Goal: Find specific page/section: Find specific page/section

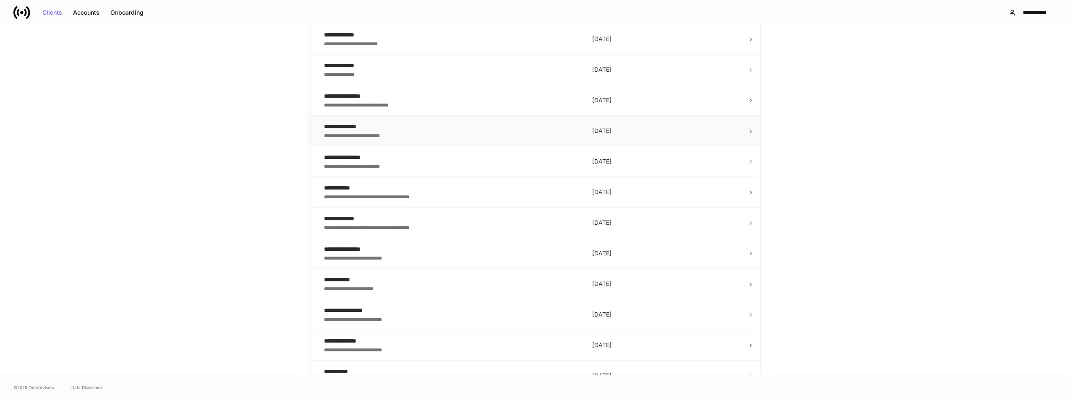
scroll to position [588, 0]
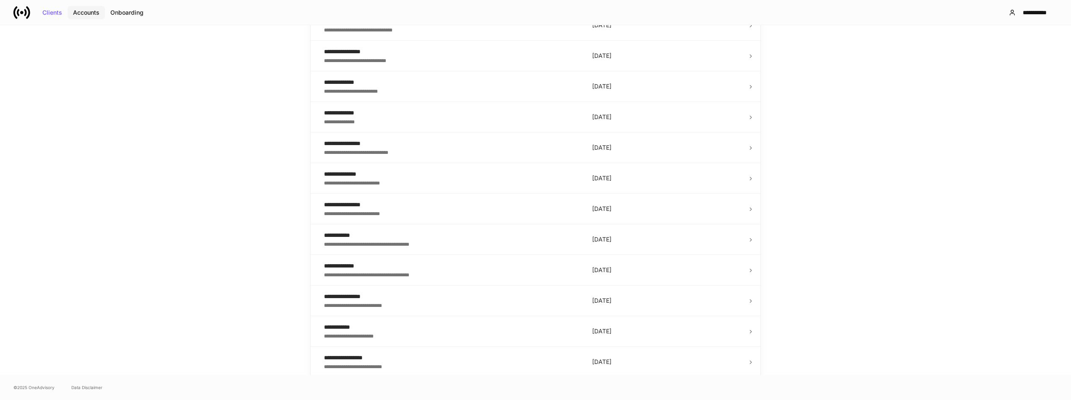
click at [97, 16] on div "Accounts" at bounding box center [86, 13] width 26 height 6
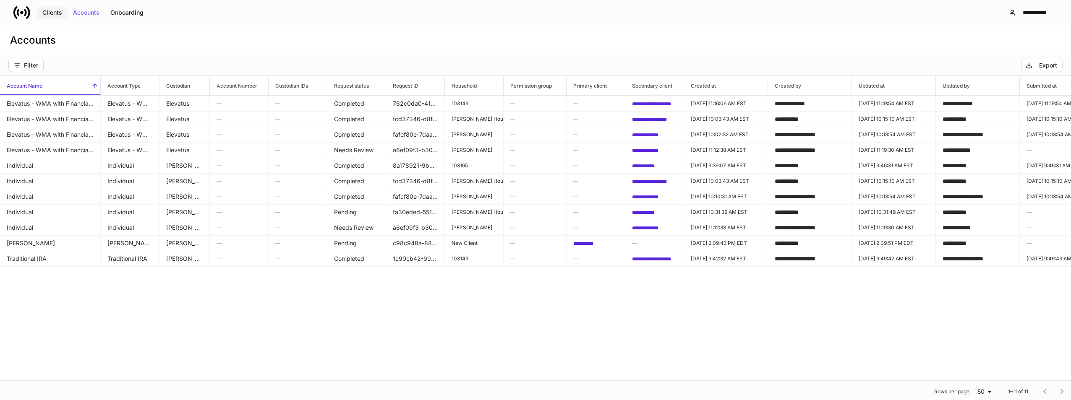
click at [50, 14] on div "Clients" at bounding box center [52, 13] width 20 height 6
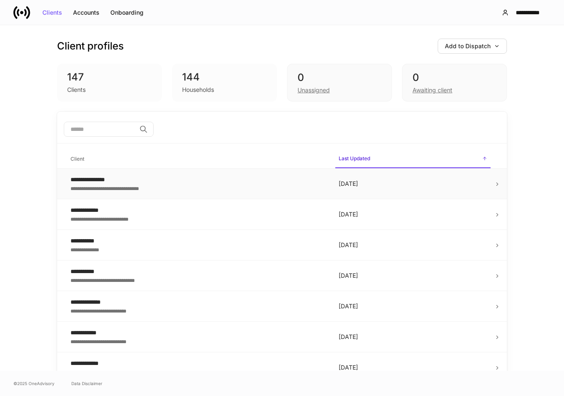
click at [110, 186] on div "**********" at bounding box center [198, 188] width 255 height 8
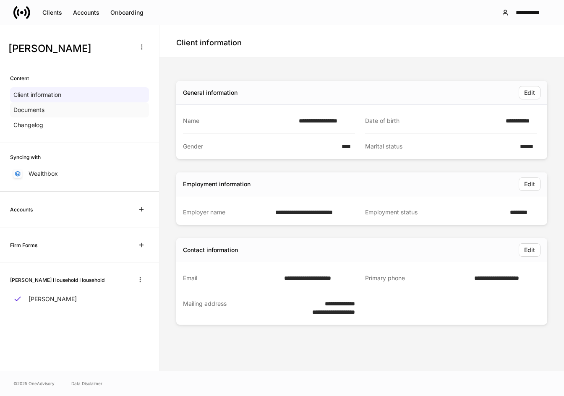
click at [37, 108] on p "Documents" at bounding box center [28, 110] width 31 height 8
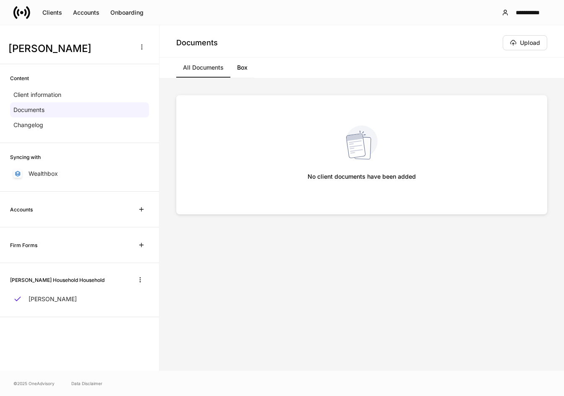
click at [136, 217] on span at bounding box center [141, 209] width 15 height 15
click at [140, 207] on icon "button" at bounding box center [141, 209] width 7 height 7
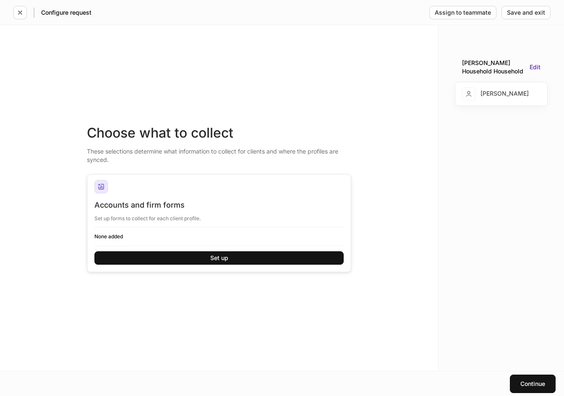
click at [402, 307] on div "Choose what to collect These selections determine what information to collect f…" at bounding box center [219, 198] width 438 height 346
click at [27, 16] on div "Configure request" at bounding box center [52, 12] width 78 height 13
click at [24, 16] on button "button" at bounding box center [19, 12] width 13 height 13
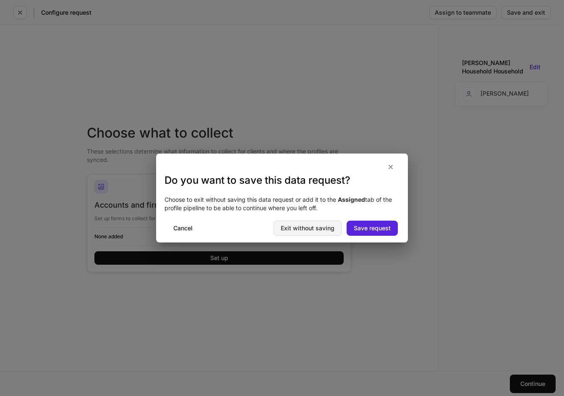
click at [291, 226] on div "Exit without saving" at bounding box center [308, 228] width 54 height 6
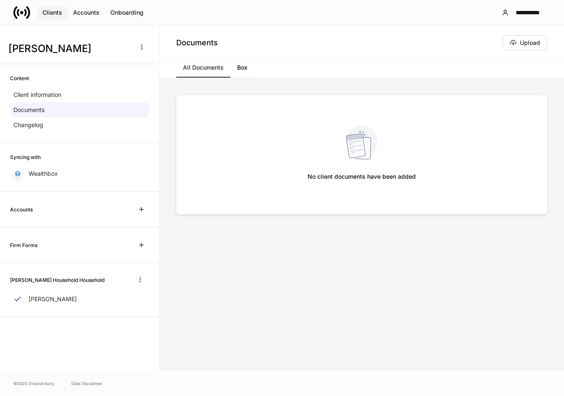
click at [50, 8] on button "Clients" at bounding box center [52, 12] width 31 height 13
